Goal: Navigation & Orientation: Understand site structure

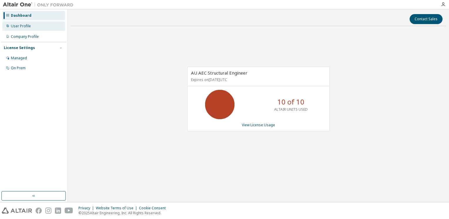
click at [27, 27] on div "User Profile" at bounding box center [21, 26] width 20 height 5
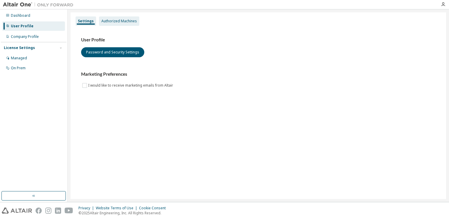
click at [105, 21] on div "Authorized Machines" at bounding box center [119, 21] width 36 height 5
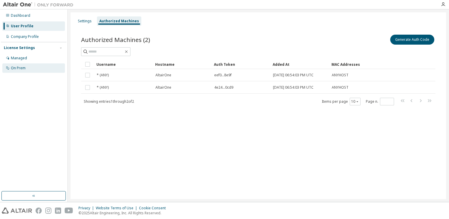
click at [29, 68] on div "On Prem" at bounding box center [33, 67] width 63 height 9
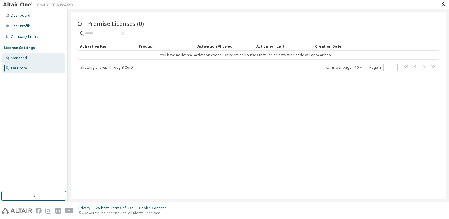
click at [32, 57] on div "Managed" at bounding box center [33, 57] width 63 height 9
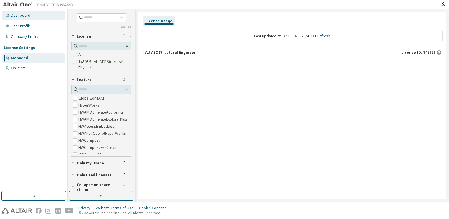
click at [12, 17] on div "Dashboard" at bounding box center [20, 15] width 19 height 5
